Goal: Task Accomplishment & Management: Use online tool/utility

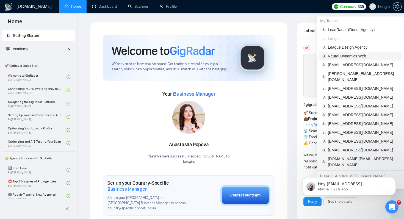
click at [362, 57] on span "Neural Dynamics Web" at bounding box center [363, 56] width 71 height 6
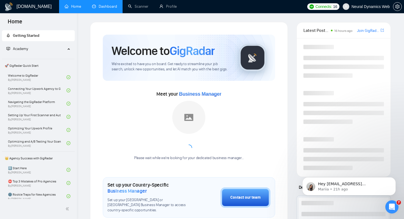
click at [109, 7] on link "Dashboard" at bounding box center [104, 6] width 25 height 5
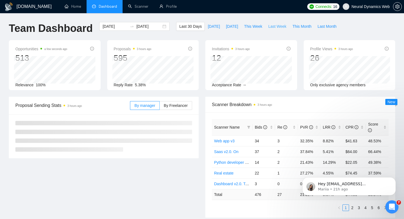
click at [279, 25] on span "Last Week" at bounding box center [277, 26] width 18 height 6
type input "2025-09-08"
type input "2025-09-14"
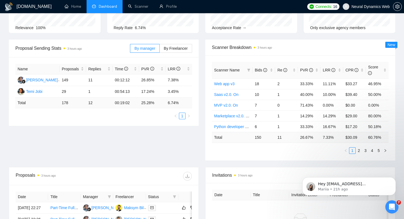
scroll to position [59, 0]
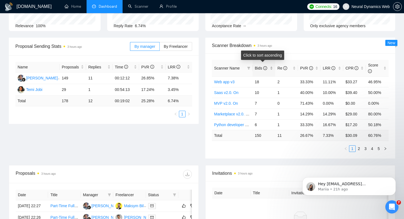
click at [257, 66] on span "Bids" at bounding box center [261, 68] width 12 height 4
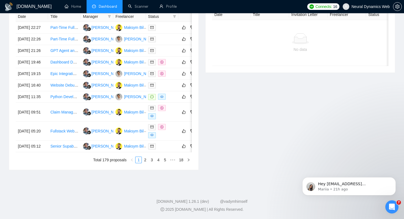
click at [229, 103] on div "Invitations 3 hours ago Date Title Invitation Letter Freelancer Status No data" at bounding box center [300, 78] width 196 height 183
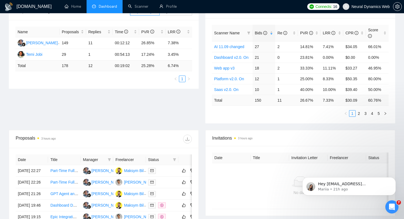
scroll to position [83, 0]
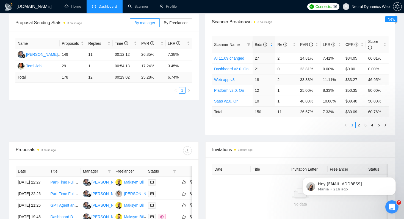
click at [225, 79] on link "Web app v3" at bounding box center [224, 79] width 20 height 4
click at [227, 101] on link "Saas v2.0. On" at bounding box center [226, 101] width 24 height 4
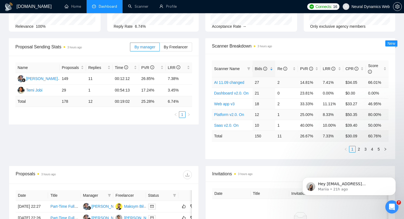
scroll to position [40, 0]
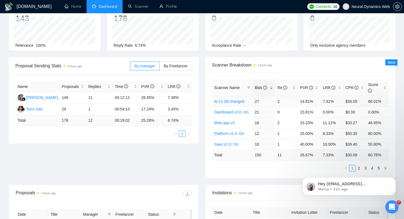
click at [234, 102] on link "AI 11.09 changed" at bounding box center [229, 101] width 30 height 4
click at [246, 88] on span at bounding box center [248, 88] width 5 height 8
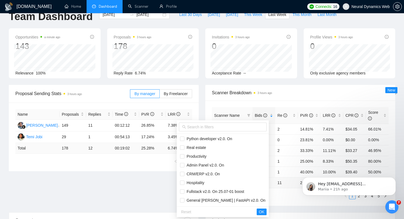
scroll to position [12, 0]
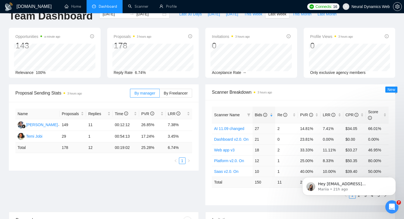
click at [295, 98] on div "Scanner Breakdown 3 hours ago" at bounding box center [300, 92] width 177 height 16
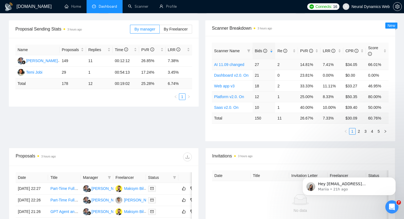
scroll to position [85, 0]
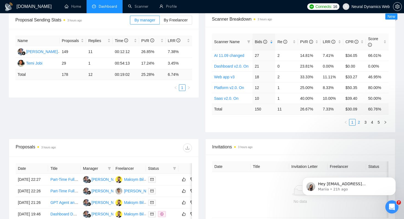
click at [359, 122] on link "2" at bounding box center [359, 122] width 6 height 6
click at [239, 54] on link "Analytics boost on 25.07" at bounding box center [235, 55] width 42 height 4
click at [231, 76] on link "Marketplace v2.0. On" at bounding box center [232, 77] width 37 height 4
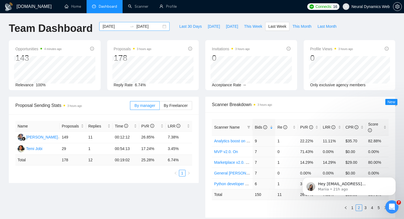
click at [115, 27] on input "2025-09-08" at bounding box center [114, 26] width 25 height 6
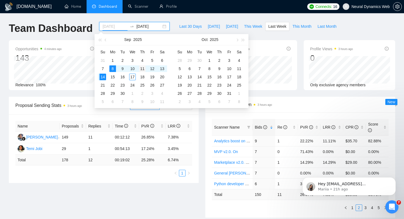
type input "2025-09-11"
click at [141, 67] on div "11" at bounding box center [142, 68] width 7 height 7
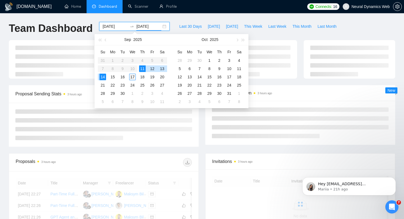
type input "2025-09-17"
click at [131, 77] on div "17" at bounding box center [132, 77] width 7 height 7
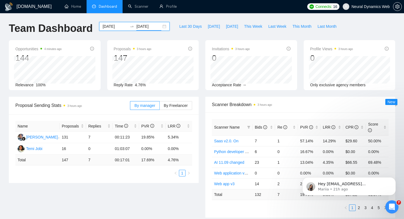
click at [119, 29] on input "2025-09-11" at bounding box center [114, 26] width 25 height 6
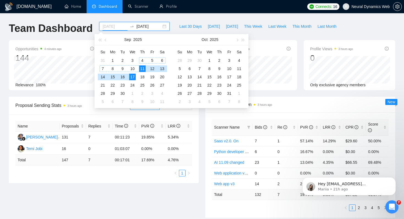
type input "2025-09-11"
click at [145, 65] on td "11" at bounding box center [142, 69] width 10 height 8
type input "2025-09-16"
click at [123, 75] on div "16" at bounding box center [122, 77] width 7 height 7
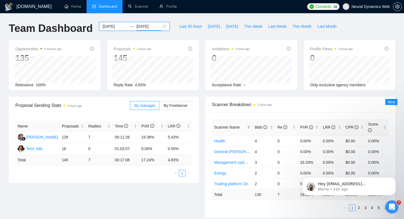
click at [109, 26] on input "2025-09-11" at bounding box center [114, 26] width 25 height 6
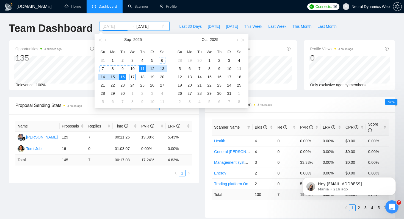
type input "2025-09-11"
click at [143, 70] on div "11" at bounding box center [142, 68] width 7 height 7
type input "2025-09-15"
click at [113, 76] on div "15" at bounding box center [112, 77] width 7 height 7
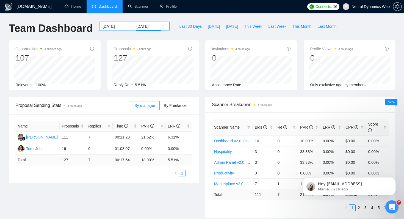
click at [116, 26] on input "2025-09-11" at bounding box center [114, 26] width 25 height 6
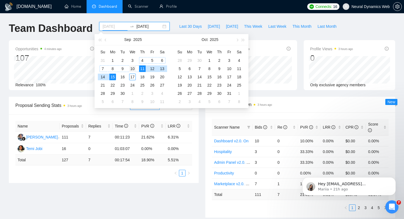
type input "2025-09-10"
click at [131, 68] on div "10" at bounding box center [132, 68] width 7 height 7
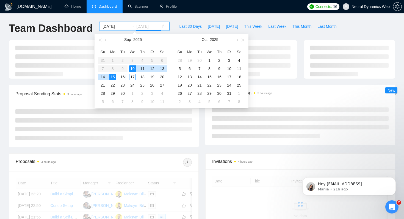
type input "2025-09-15"
click at [110, 77] on div "15" at bounding box center [112, 77] width 7 height 7
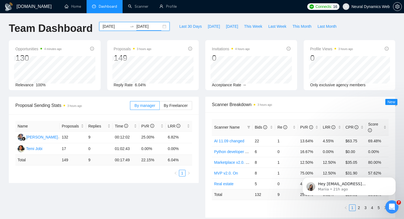
click at [111, 27] on input "2025-09-10" at bounding box center [114, 26] width 25 height 6
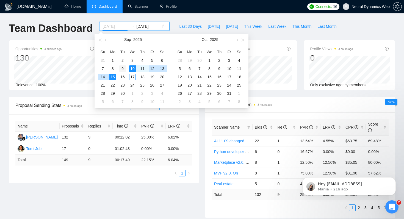
type input "2025-09-09"
click at [122, 69] on div "9" at bounding box center [122, 68] width 7 height 7
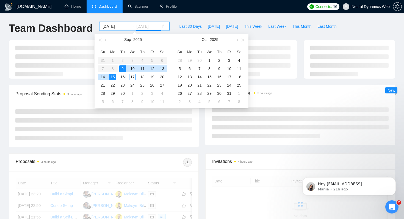
type input "2025-09-15"
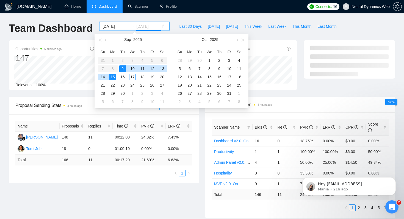
click at [112, 78] on div "15" at bounding box center [112, 77] width 7 height 7
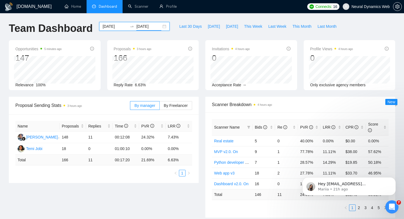
click at [110, 27] on input "2025-09-09" at bounding box center [114, 26] width 25 height 6
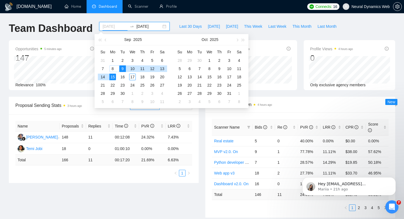
click at [116, 68] on td "8" at bounding box center [113, 69] width 10 height 8
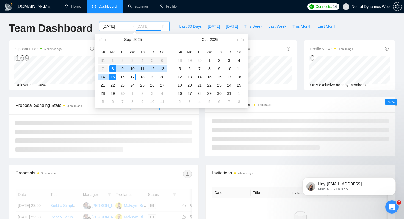
click at [112, 79] on div "15" at bounding box center [112, 77] width 7 height 7
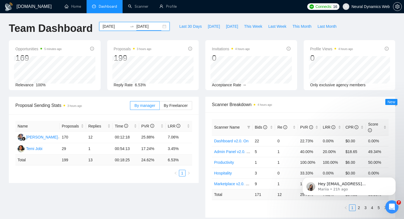
click at [110, 24] on input "2025-09-08" at bounding box center [114, 26] width 25 height 6
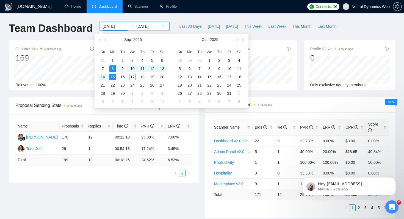
type input "2025-09-09"
click at [121, 66] on div "9" at bounding box center [122, 68] width 7 height 7
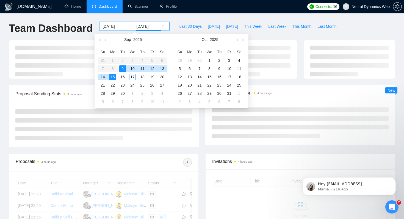
type input "2025-09-15"
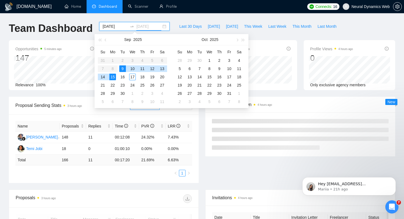
click at [112, 77] on div "15" at bounding box center [112, 77] width 7 height 7
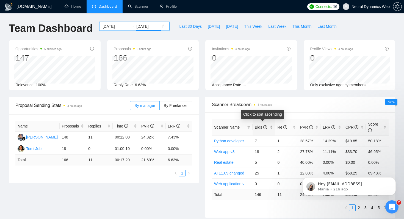
click at [260, 129] on span "Bids" at bounding box center [261, 127] width 12 height 4
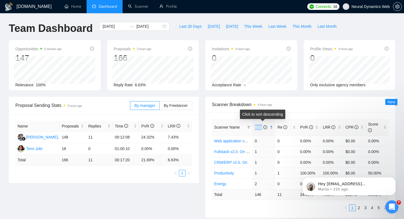
click at [260, 129] on span "Bids" at bounding box center [261, 127] width 12 height 4
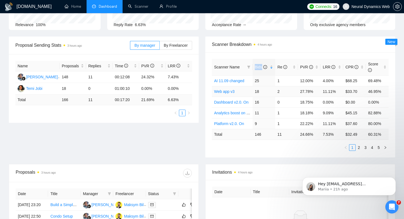
scroll to position [70, 0]
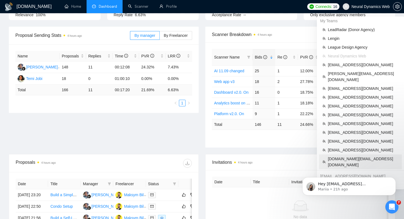
click at [357, 156] on span "[DOMAIN_NAME][EMAIL_ADDRESS][DOMAIN_NAME]" at bounding box center [363, 162] width 71 height 12
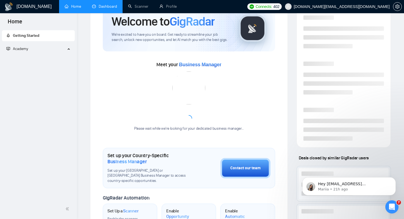
scroll to position [147, 0]
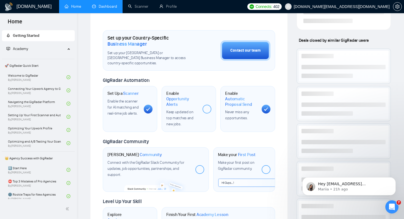
click at [102, 4] on link "Dashboard" at bounding box center [104, 6] width 25 height 5
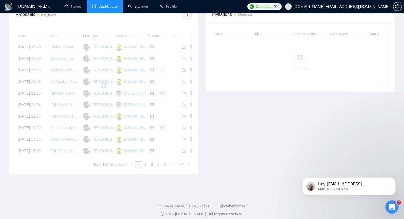
scroll to position [70, 0]
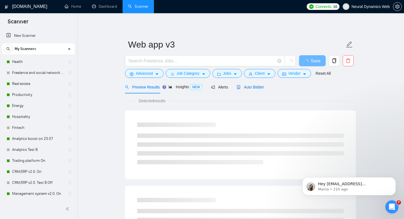
click at [257, 87] on span "Auto Bidder" at bounding box center [250, 87] width 27 height 4
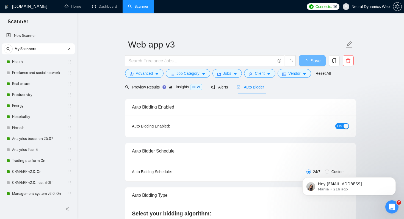
checkbox input "true"
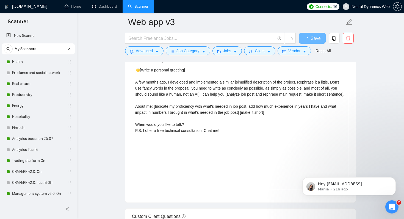
scroll to position [599, 0]
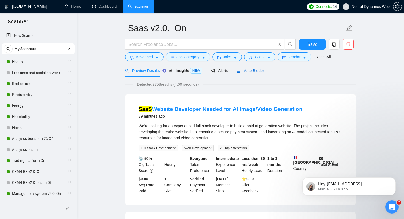
click at [263, 71] on span "Auto Bidder" at bounding box center [250, 70] width 27 height 4
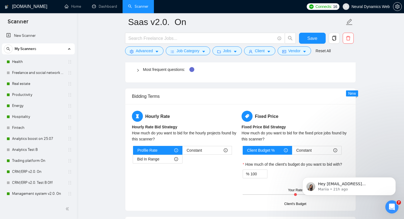
scroll to position [821, 0]
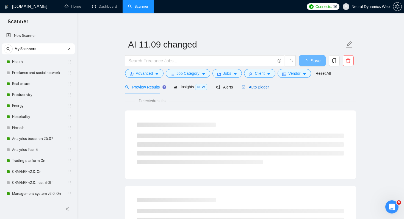
click at [256, 85] on span "Auto Bidder" at bounding box center [254, 87] width 27 height 4
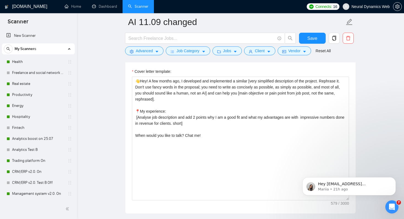
scroll to position [649, 0]
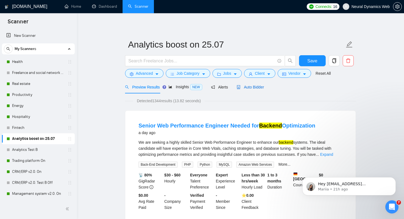
click at [253, 85] on span "Auto Bidder" at bounding box center [250, 87] width 27 height 4
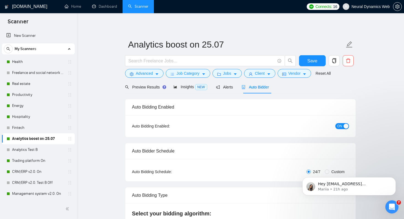
checkbox input "true"
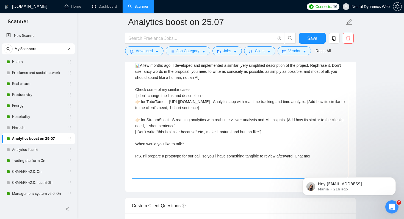
scroll to position [617, 0]
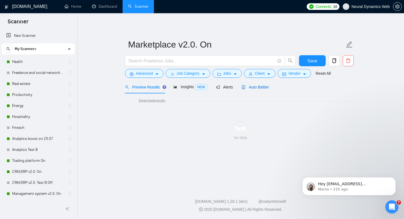
click at [255, 88] on span "Auto Bidder" at bounding box center [254, 87] width 27 height 4
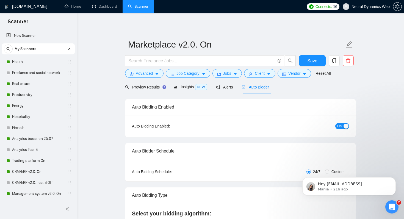
checkbox input "true"
click at [181, 89] on span "Insights NEW" at bounding box center [190, 87] width 34 height 4
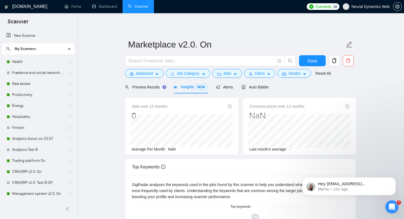
click at [171, 89] on div "Preview Results Insights NEW Alerts Auto Bidder" at bounding box center [197, 86] width 144 height 13
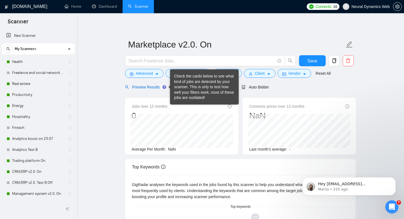
click at [153, 86] on span "Preview Results" at bounding box center [145, 87] width 40 height 4
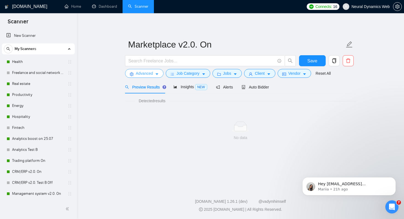
click at [153, 71] on span "Advanced" at bounding box center [144, 73] width 17 height 6
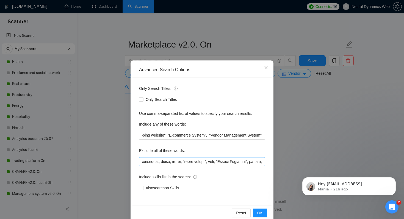
scroll to position [0, 2269]
click at [320, 107] on div "Advanced Search Options Only Search Titles: Only Search Titles Use comma-separa…" at bounding box center [202, 109] width 404 height 219
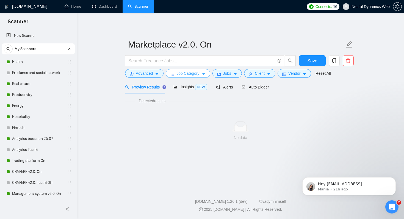
click at [196, 72] on span "Job Category" at bounding box center [187, 73] width 23 height 6
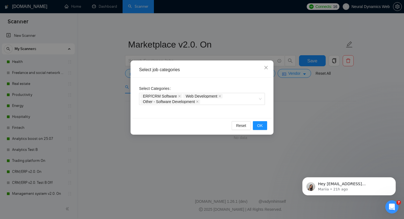
click at [116, 101] on div "Select job categories Select Categories ERP/CRM Software Web Development Other …" at bounding box center [202, 109] width 404 height 219
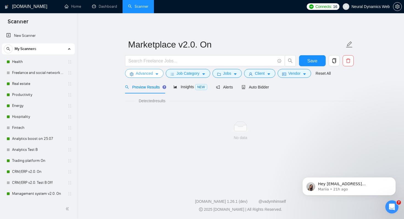
click at [141, 76] on span "Advanced" at bounding box center [144, 73] width 17 height 6
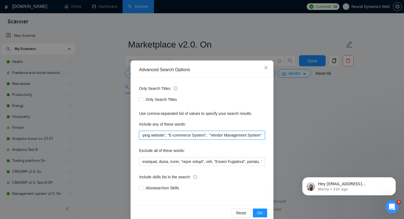
click at [171, 137] on input "marketplace, "Online Store", "Online Shopping Website", "shopping website", "E-…" at bounding box center [202, 135] width 126 height 9
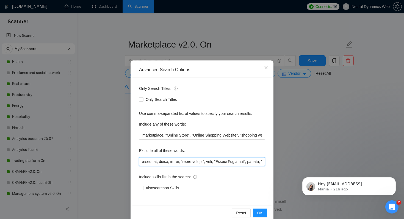
click at [215, 158] on input "text" at bounding box center [202, 161] width 126 height 9
click at [318, 126] on div "Advanced Search Options Only Search Titles: Only Search Titles Use comma-separa…" at bounding box center [202, 109] width 404 height 219
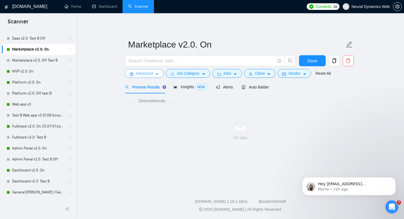
scroll to position [0, 0]
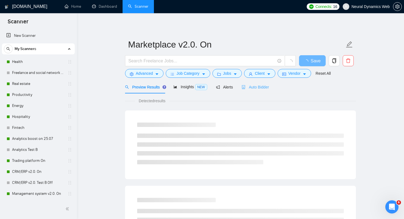
click at [269, 91] on div "Auto Bidder" at bounding box center [254, 86] width 27 height 13
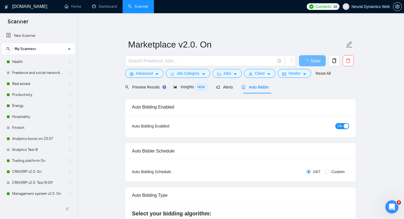
checkbox input "true"
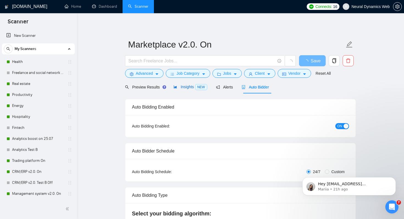
click at [176, 90] on div "Insights NEW" at bounding box center [190, 87] width 34 height 6
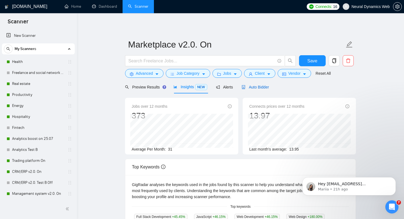
click at [263, 89] on div "Auto Bidder" at bounding box center [254, 87] width 27 height 6
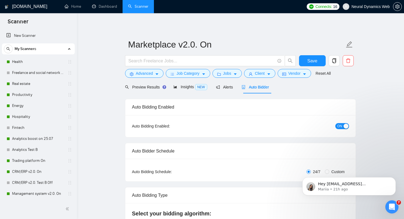
checkbox input "true"
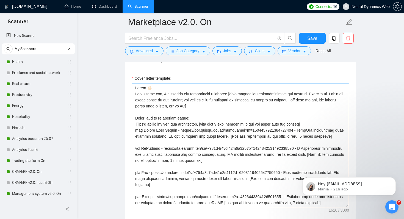
scroll to position [54, 0]
